Goal: Task Accomplishment & Management: Use online tool/utility

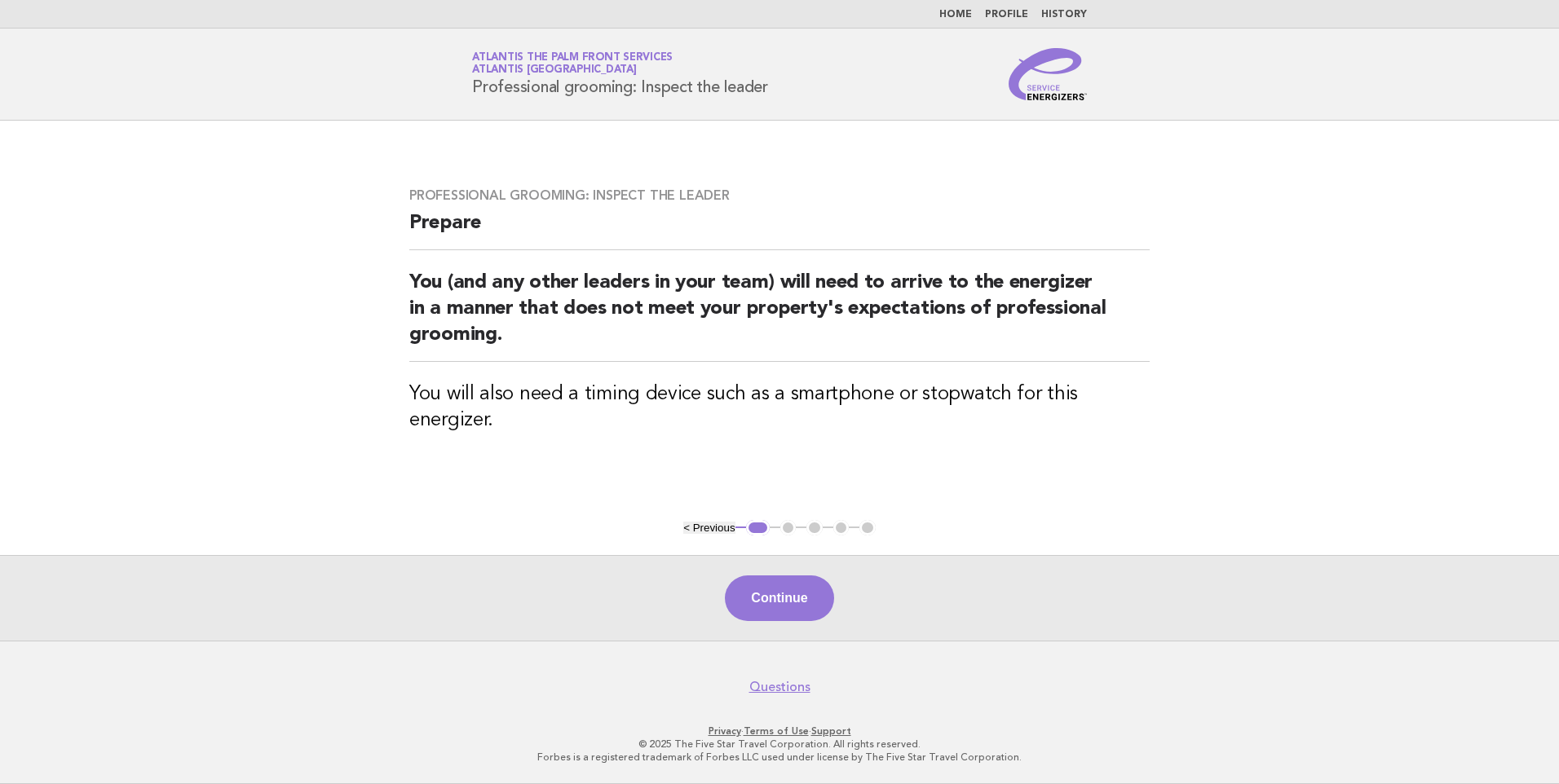
drag, startPoint x: 0, startPoint y: 0, endPoint x: 961, endPoint y: 15, distance: 961.1
click at [961, 15] on link "Home" at bounding box center [955, 14] width 32 height 10
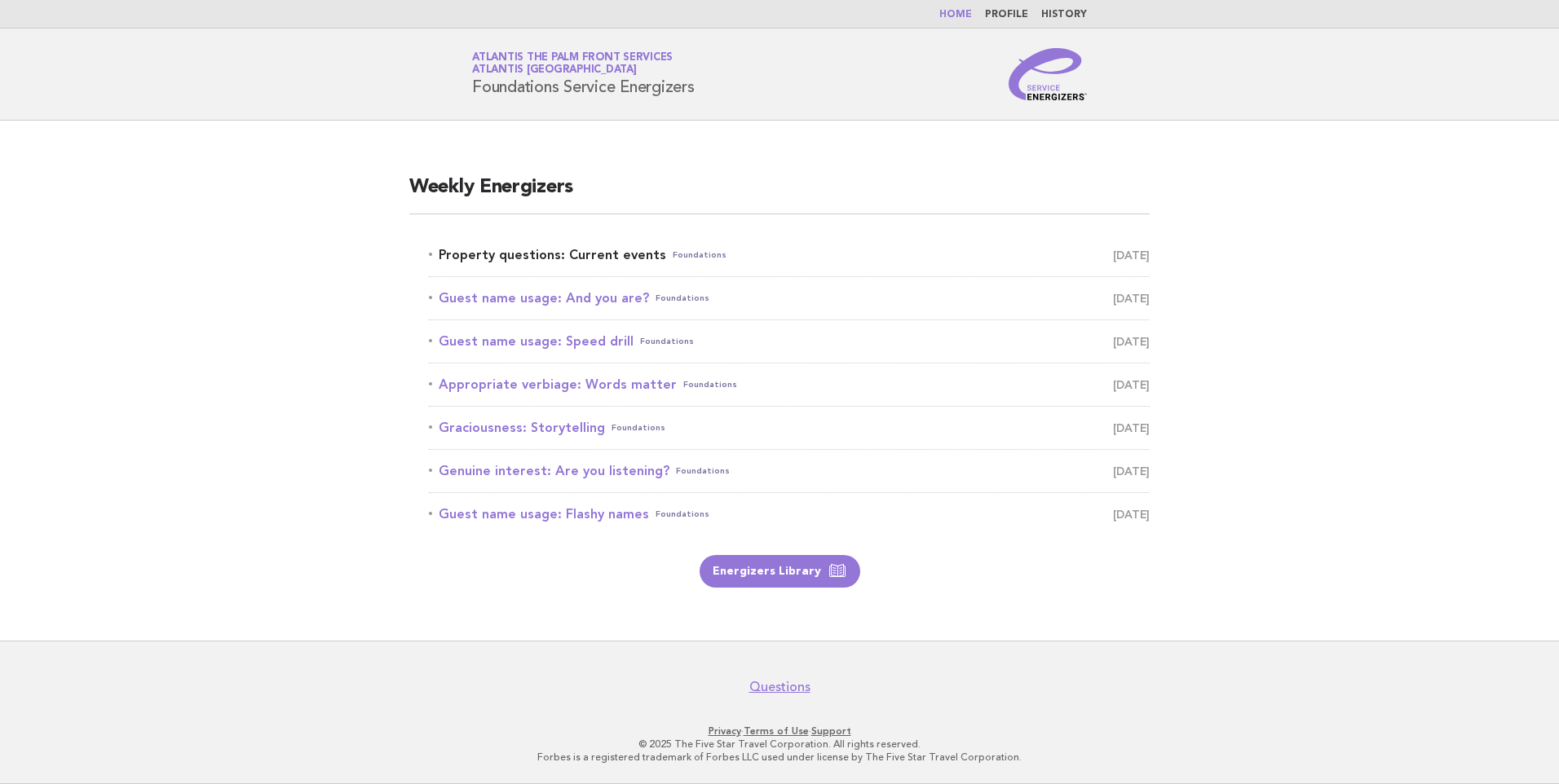
click at [578, 251] on link "Property questions: Current events Foundations [DATE]" at bounding box center [789, 255] width 721 height 23
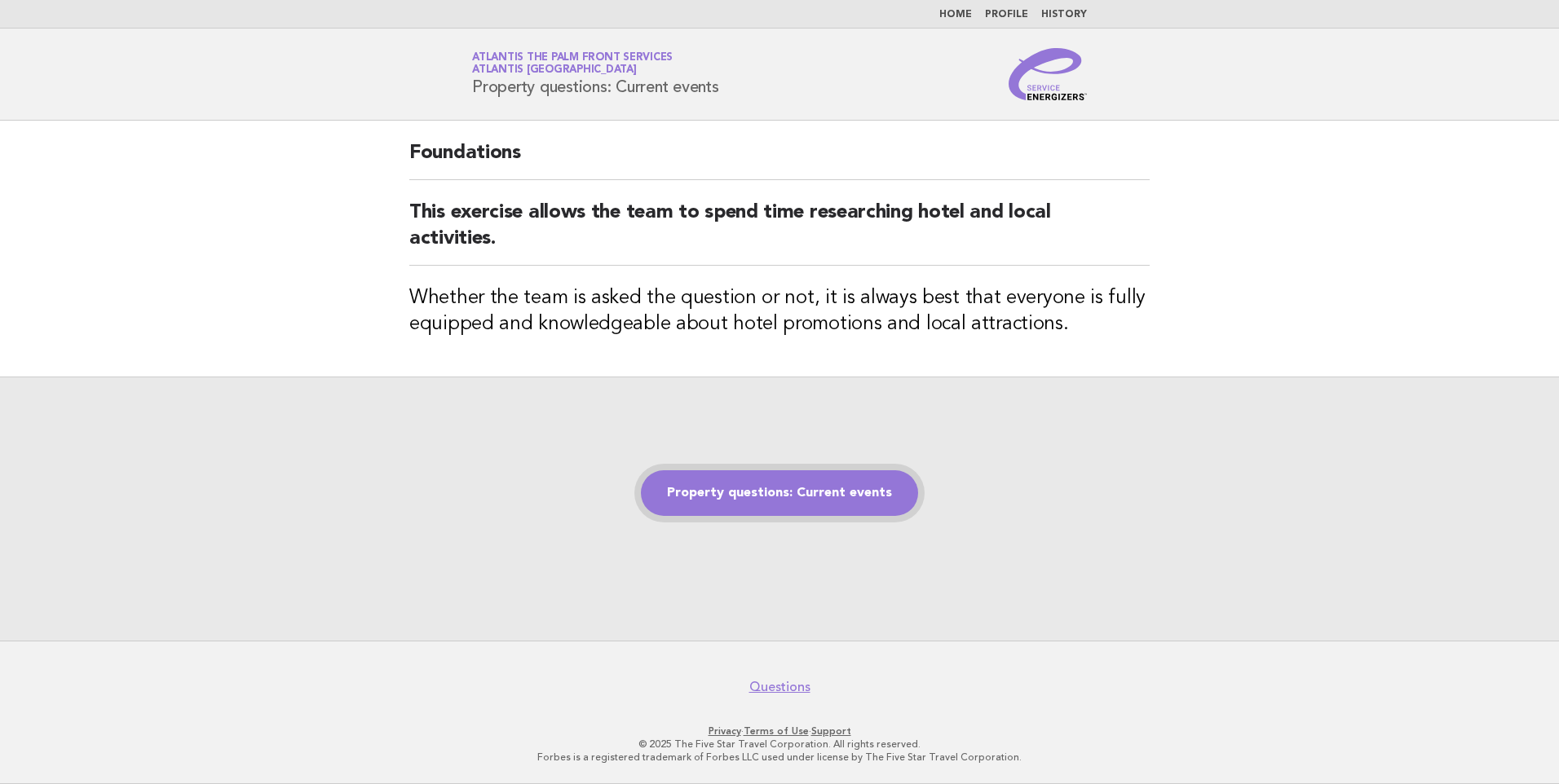
click at [811, 481] on link "Property questions: Current events" at bounding box center [779, 493] width 277 height 45
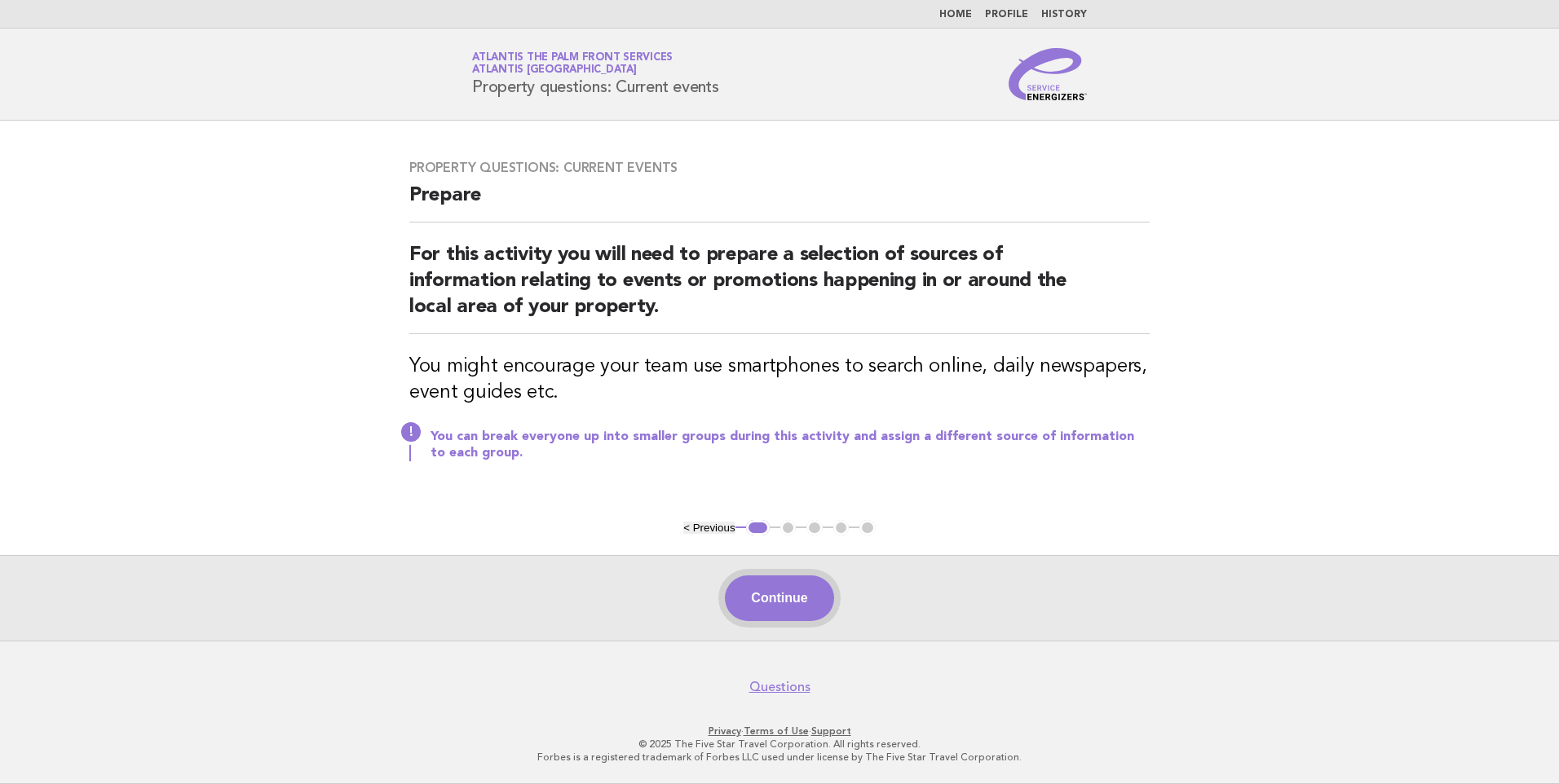
click at [776, 601] on button "Continue" at bounding box center [779, 598] width 108 height 45
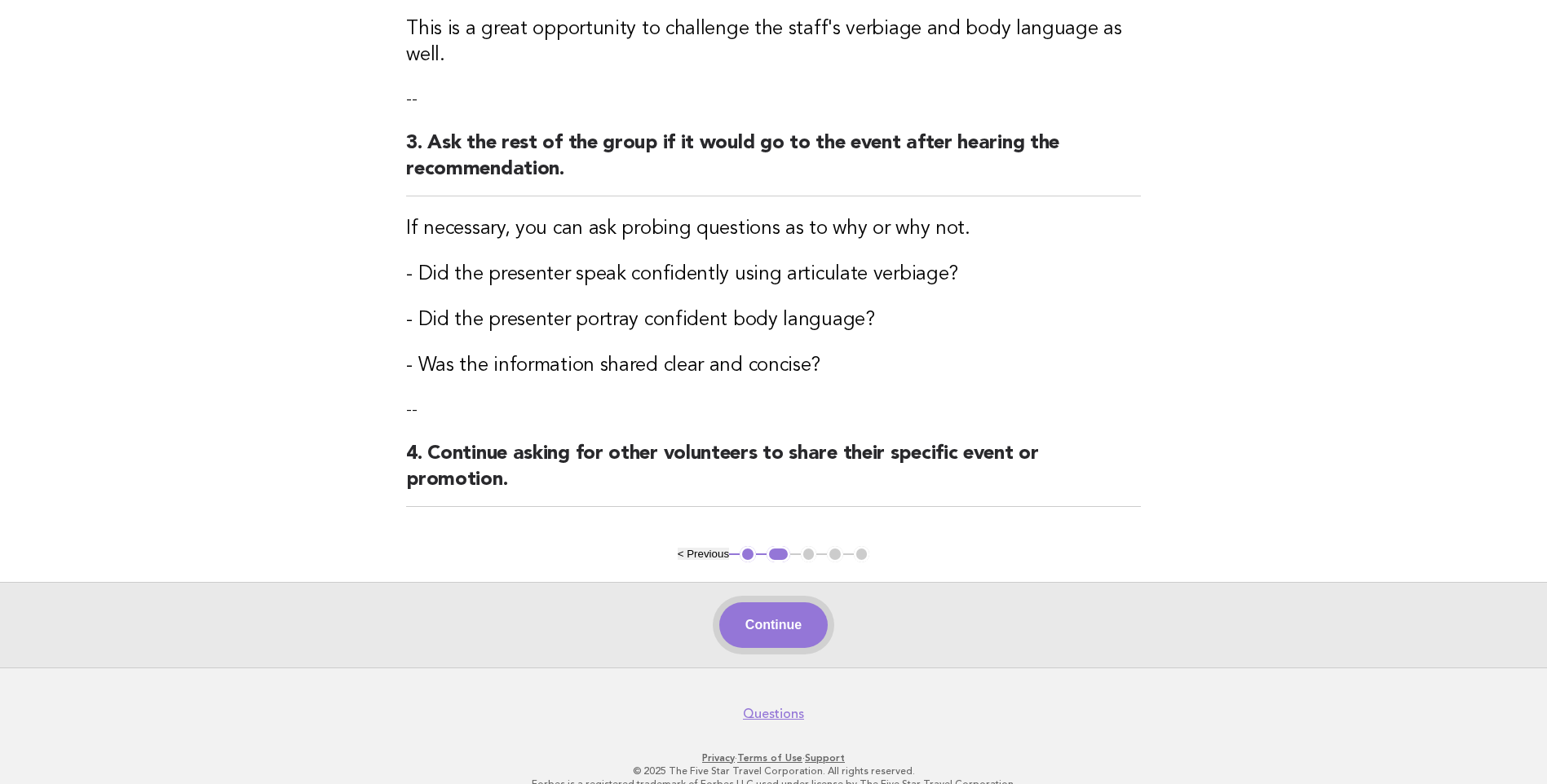
click at [777, 602] on button "Continue" at bounding box center [773, 625] width 108 height 45
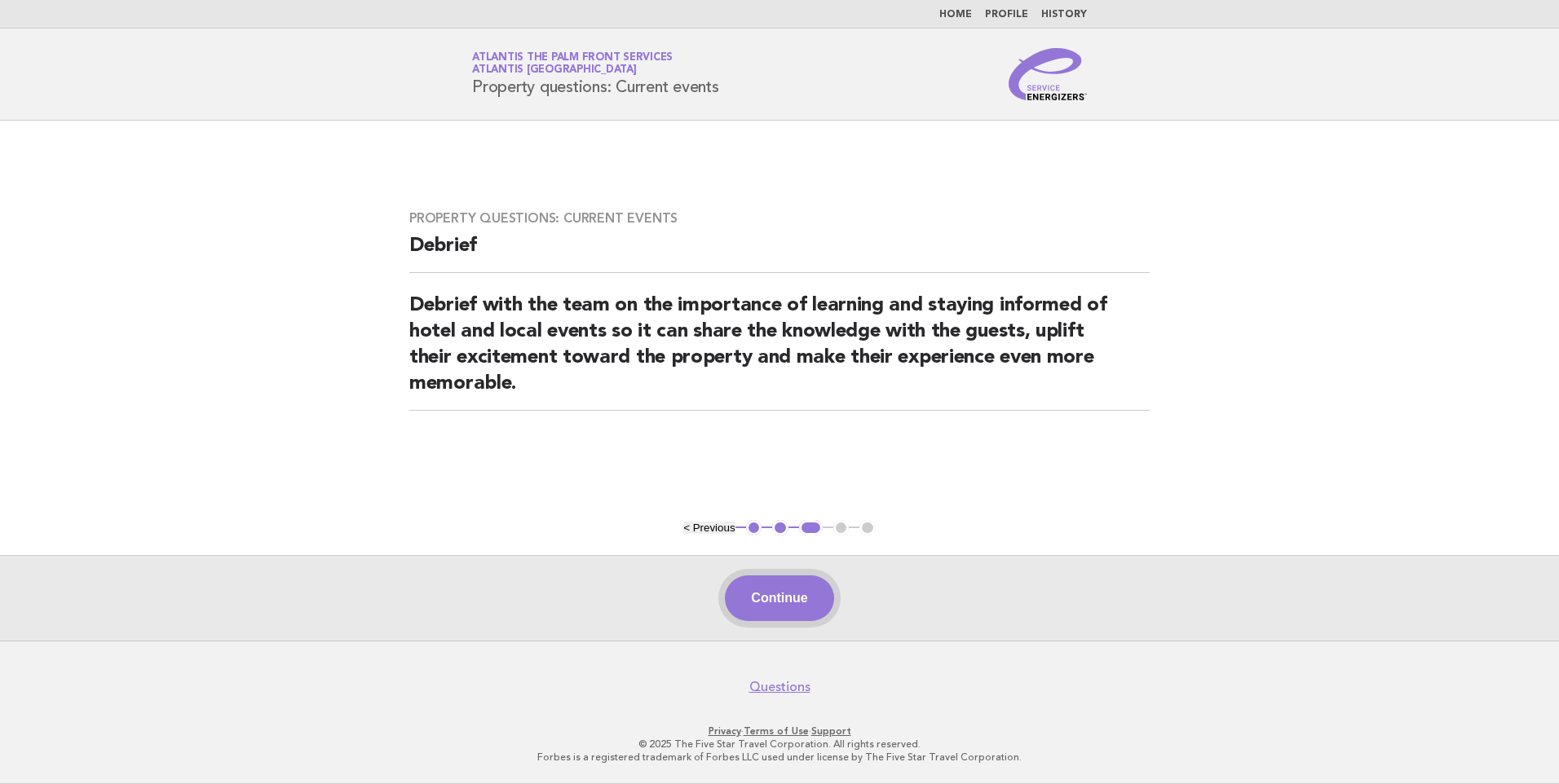
click at [775, 599] on button "Continue" at bounding box center [779, 598] width 108 height 45
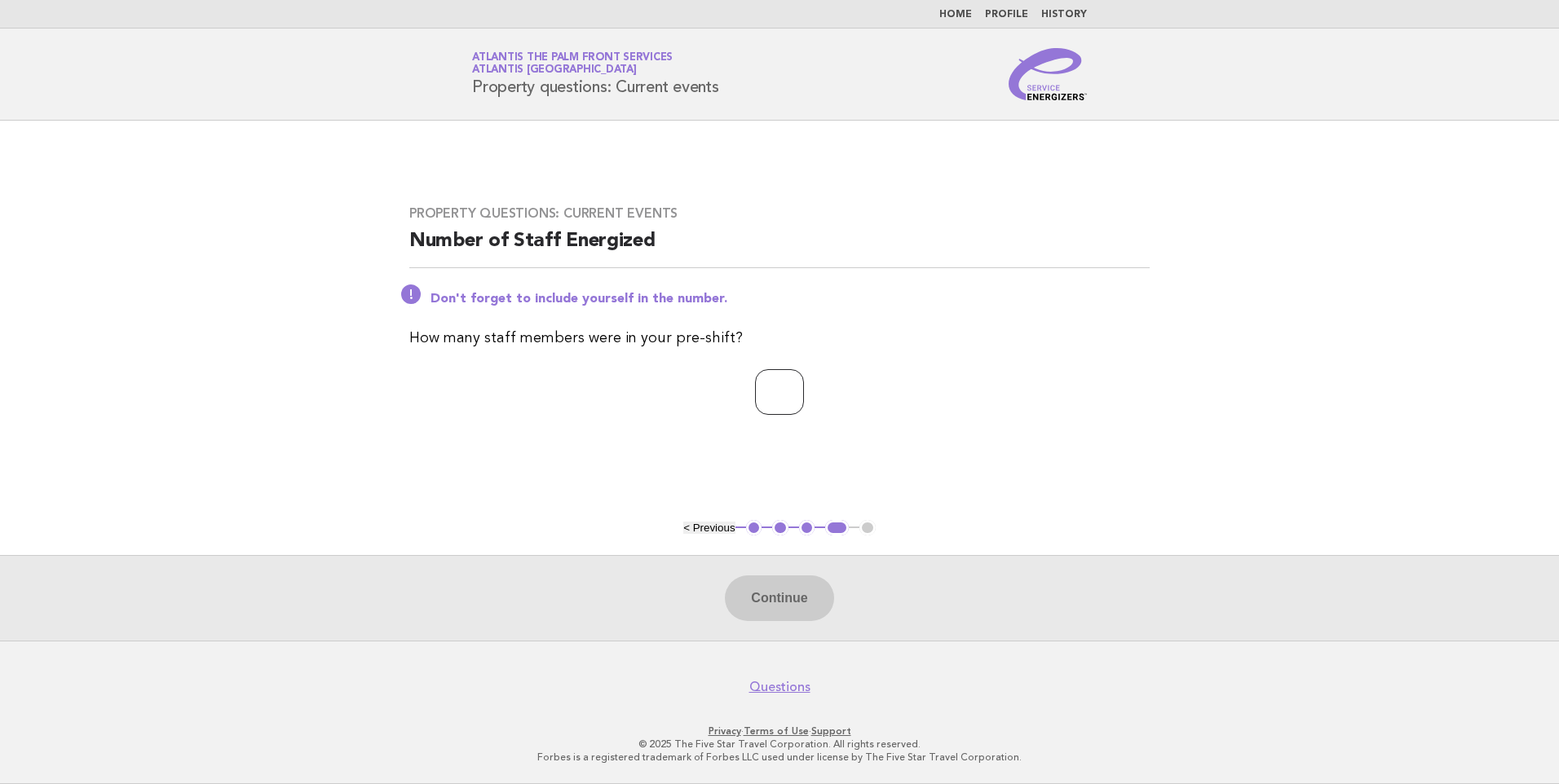
click at [783, 398] on input "number" at bounding box center [779, 392] width 49 height 45
type input "*"
click at [777, 595] on button "Continue" at bounding box center [779, 598] width 108 height 45
